Goal: Find specific page/section: Find specific page/section

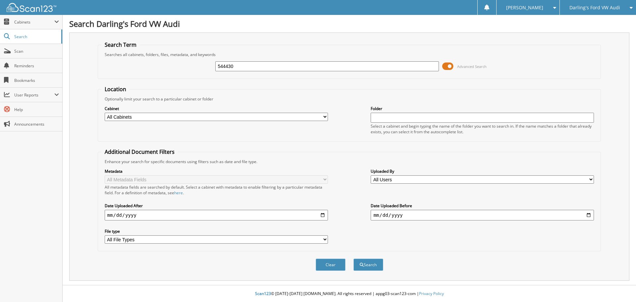
type input "544430"
click at [353, 258] on button "Search" at bounding box center [368, 264] width 30 height 12
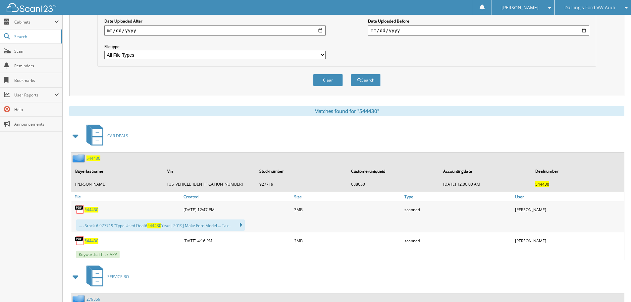
scroll to position [243, 0]
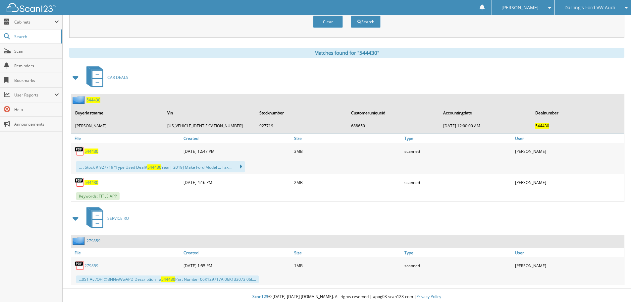
click at [91, 151] on span "544430" at bounding box center [91, 151] width 14 height 6
